Goal: Task Accomplishment & Management: Manage account settings

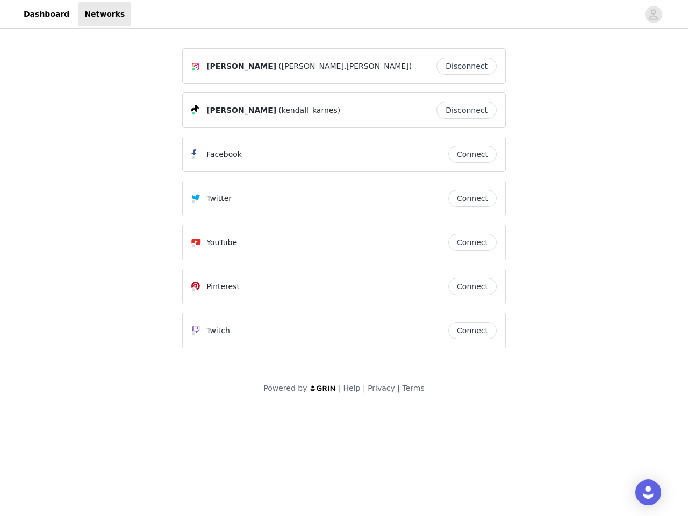
click at [344, 203] on div "Twitter" at bounding box center [319, 198] width 257 height 13
click at [344, 15] on div at bounding box center [385, 14] width 508 height 24
click at [654, 15] on icon "avatar" at bounding box center [654, 14] width 10 height 17
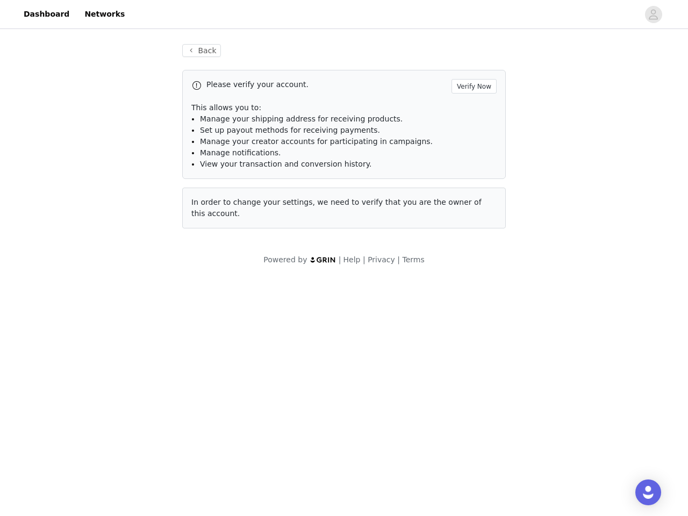
click at [470, 66] on div "Back Please verify your account. Verify Now This allows you to: Manage your shi…" at bounding box center [344, 136] width 350 height 210
click at [470, 110] on p "This allows you to:" at bounding box center [344, 107] width 306 height 11
click at [473, 154] on li "Manage notifications." at bounding box center [348, 152] width 297 height 11
click at [473, 198] on span "In order to change your settings, we need to verify that you are the owner of t…" at bounding box center [336, 208] width 290 height 20
click at [473, 243] on div "Back Please verify your account. Verify Now This allows you to: Manage your shi…" at bounding box center [344, 142] width 350 height 223
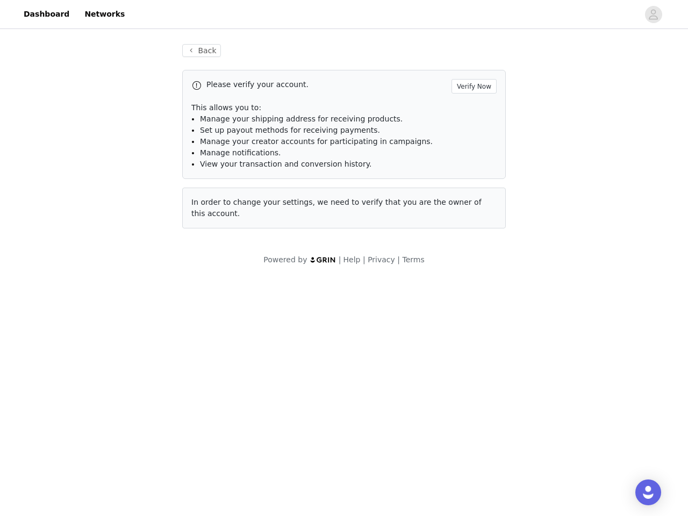
click at [473, 287] on body "Dashboard Networks Back Please verify your account. Verify Now This allows you …" at bounding box center [344, 258] width 688 height 516
click at [473, 331] on body "Dashboard Networks Back Please verify your account. Verify Now This allows you …" at bounding box center [344, 258] width 688 height 516
